Goal: Task Accomplishment & Management: Complete application form

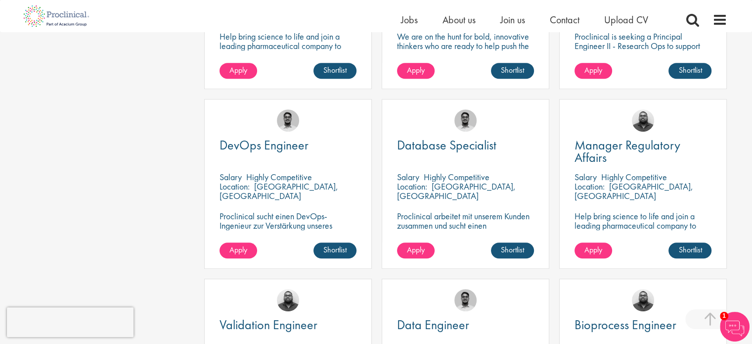
scroll to position [575, 0]
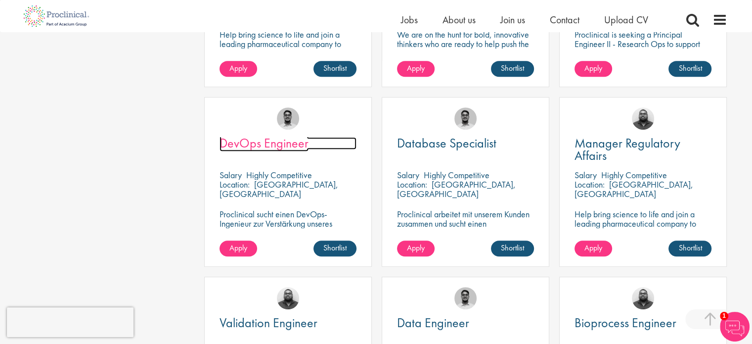
click at [258, 134] on span "DevOps Engineer" at bounding box center [264, 142] width 89 height 17
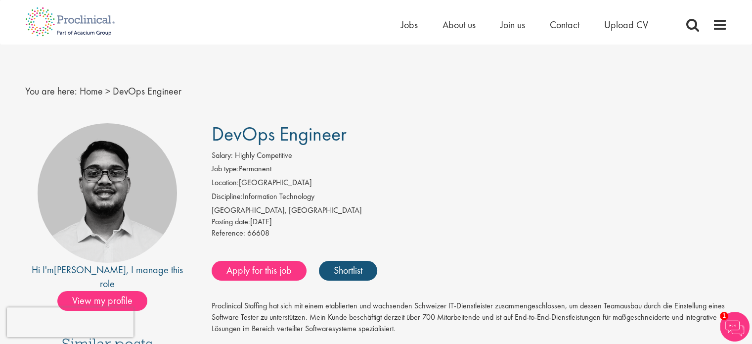
click at [630, 33] on div "Home Jobs About us Join us Contact Upload CV" at bounding box center [537, 27] width 272 height 20
click at [620, 23] on span "Upload CV" at bounding box center [626, 24] width 44 height 13
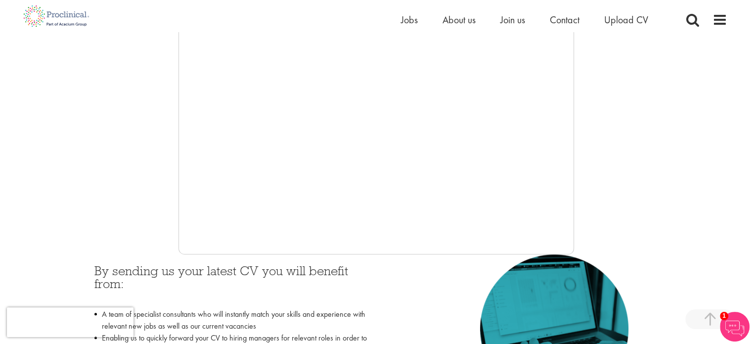
scroll to position [249, 0]
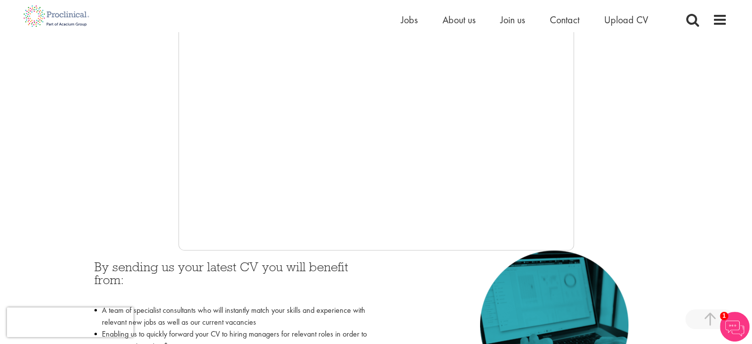
click at [609, 255] on img at bounding box center [554, 324] width 148 height 149
